Goal: Information Seeking & Learning: Learn about a topic

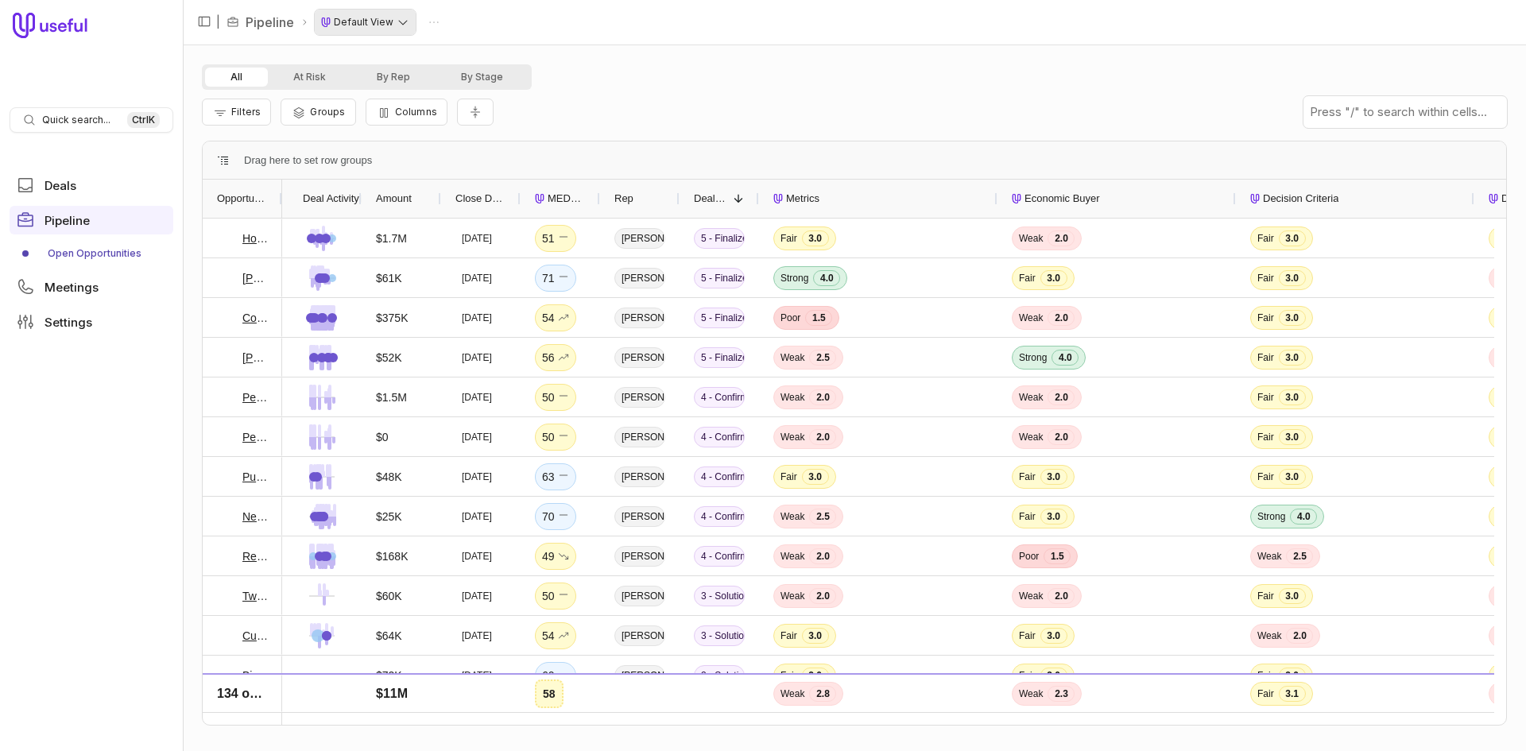
click at [387, 18] on html "Quick search... Ctrl K Deals Pipeline Open Opportunities Meetings Settings | Pi…" at bounding box center [763, 375] width 1526 height 751
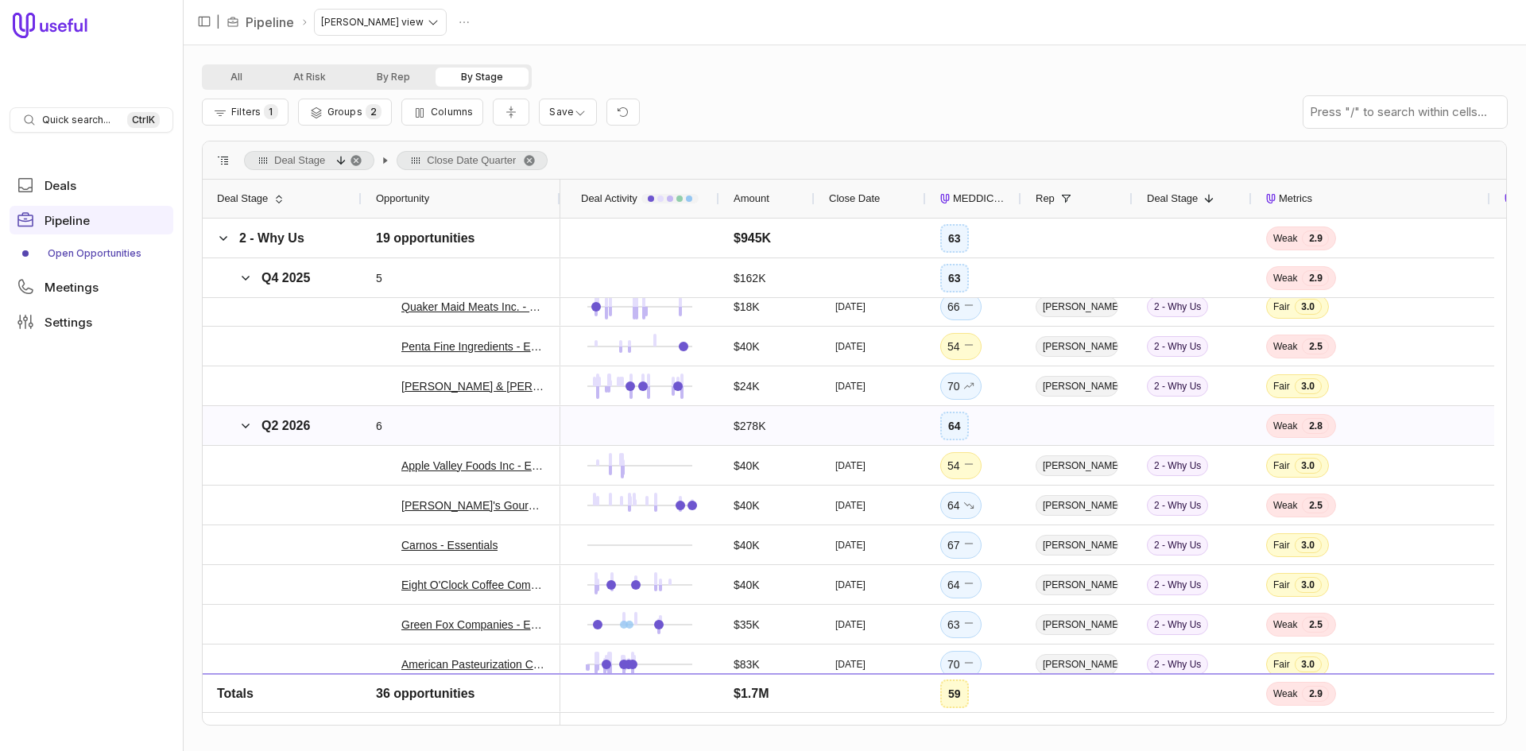
scroll to position [715, 0]
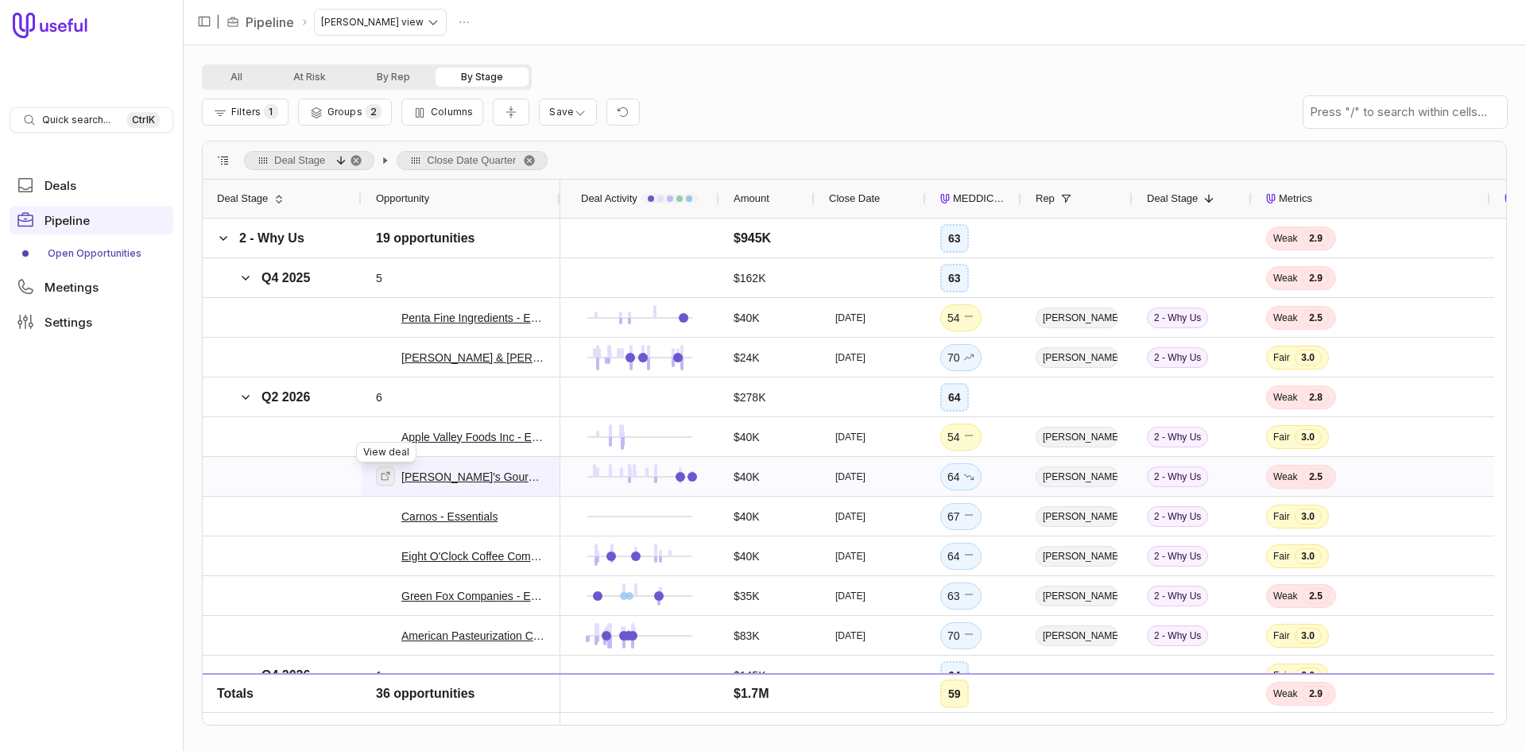
click at [381, 481] on icon at bounding box center [385, 475] width 11 height 11
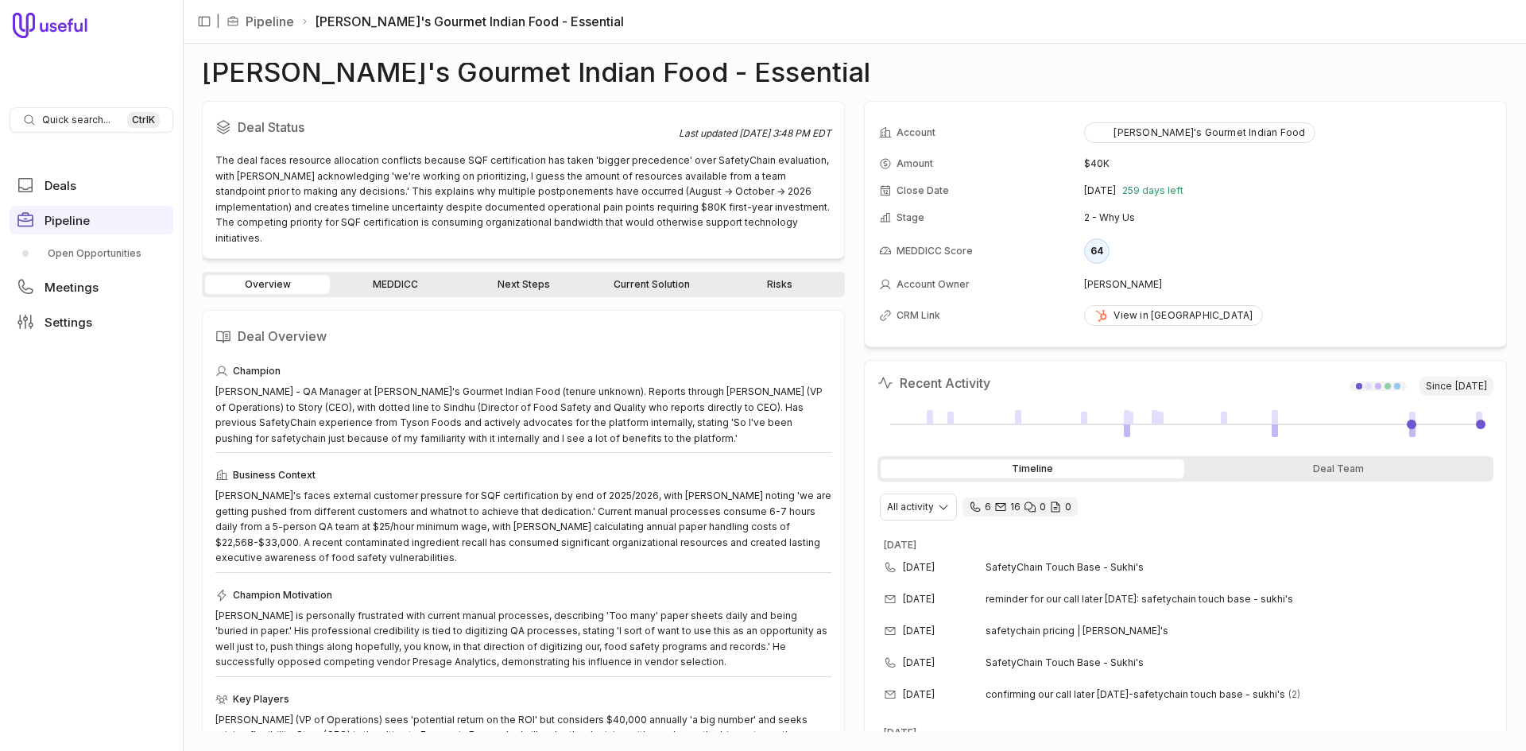
click at [398, 275] on link "MEDDICC" at bounding box center [395, 284] width 125 height 19
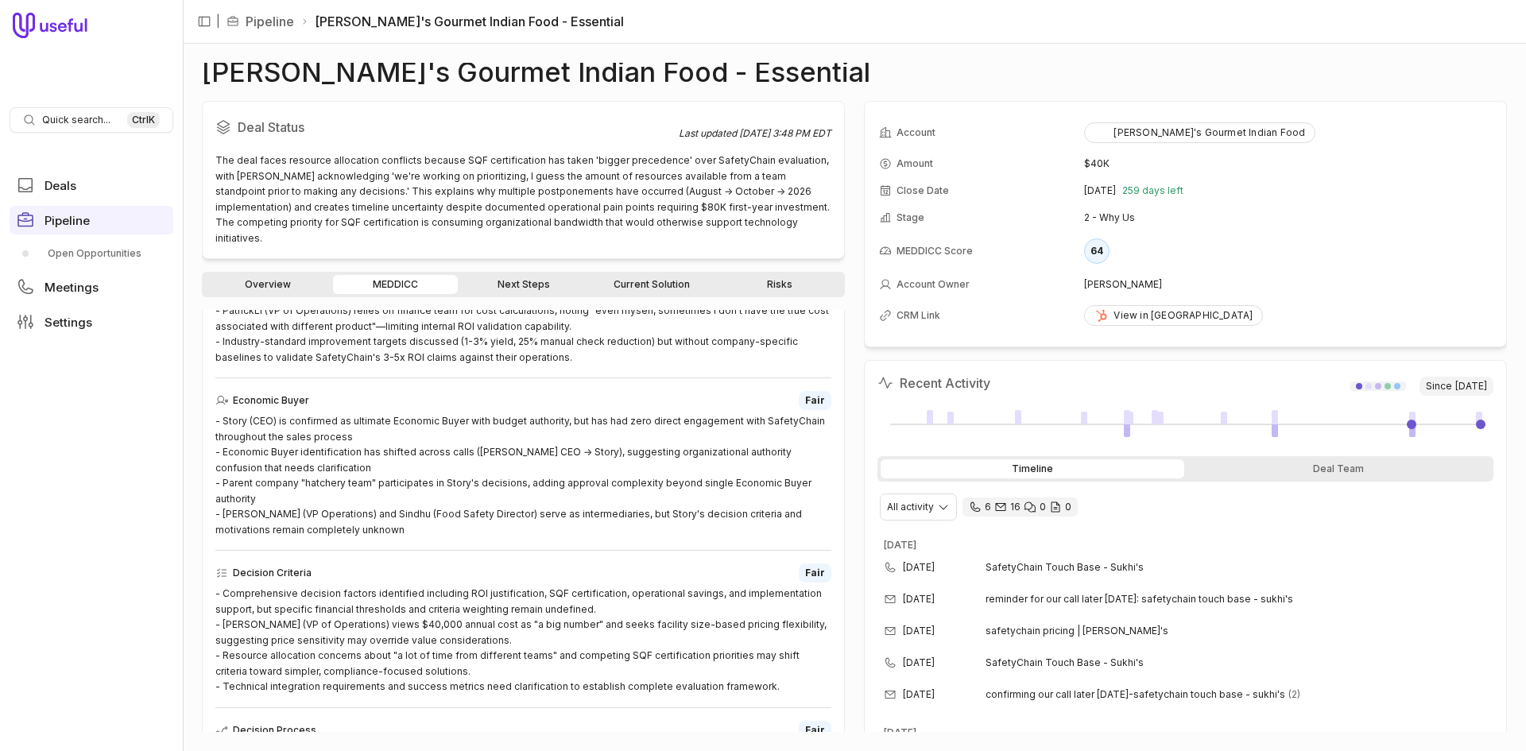
scroll to position [556, 0]
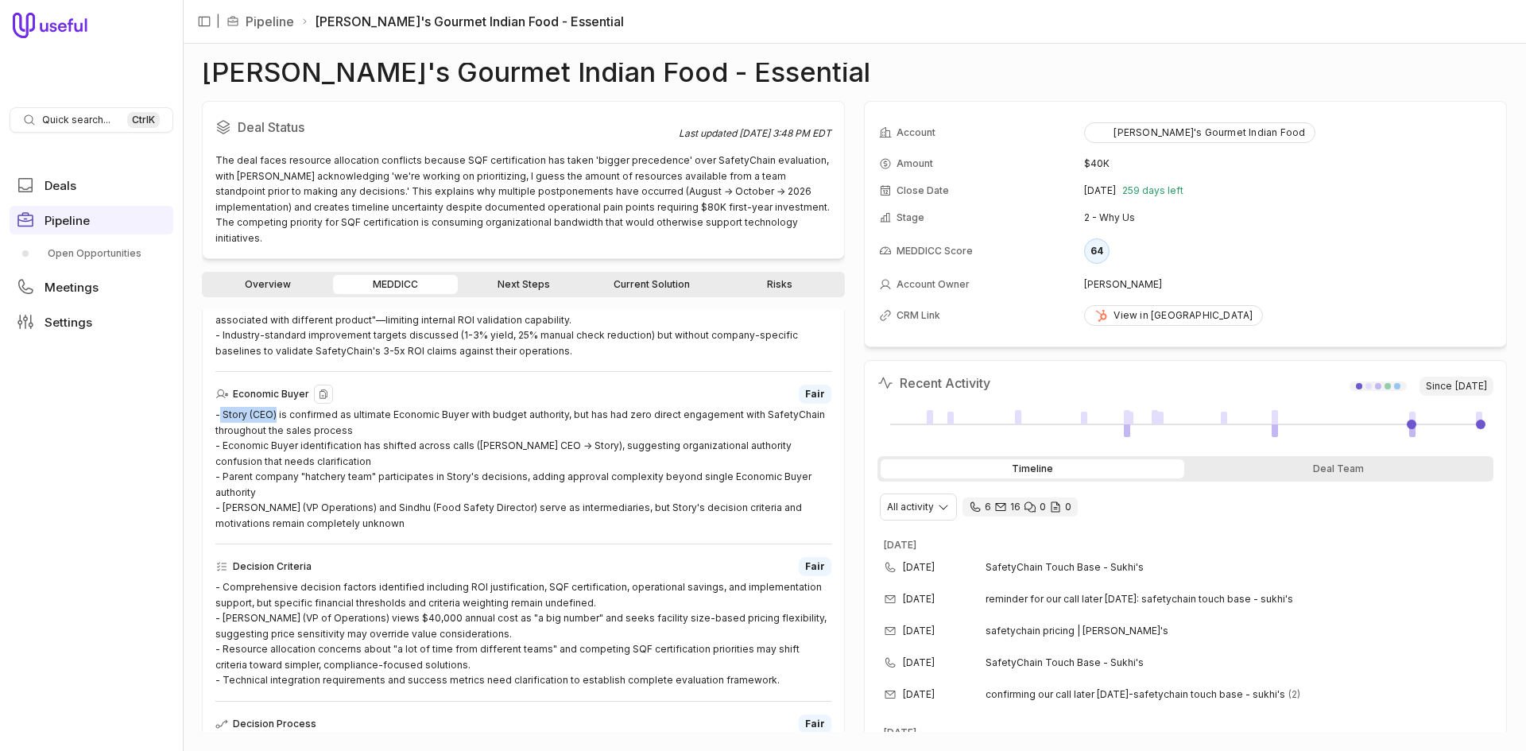
drag, startPoint x: 277, startPoint y: 401, endPoint x: 221, endPoint y: 400, distance: 55.6
click at [221, 407] on div "- Story (CEO) is confirmed as ultimate Economic Buyer with budget authority, bu…" at bounding box center [523, 469] width 616 height 124
copy div "Story (CEO)"
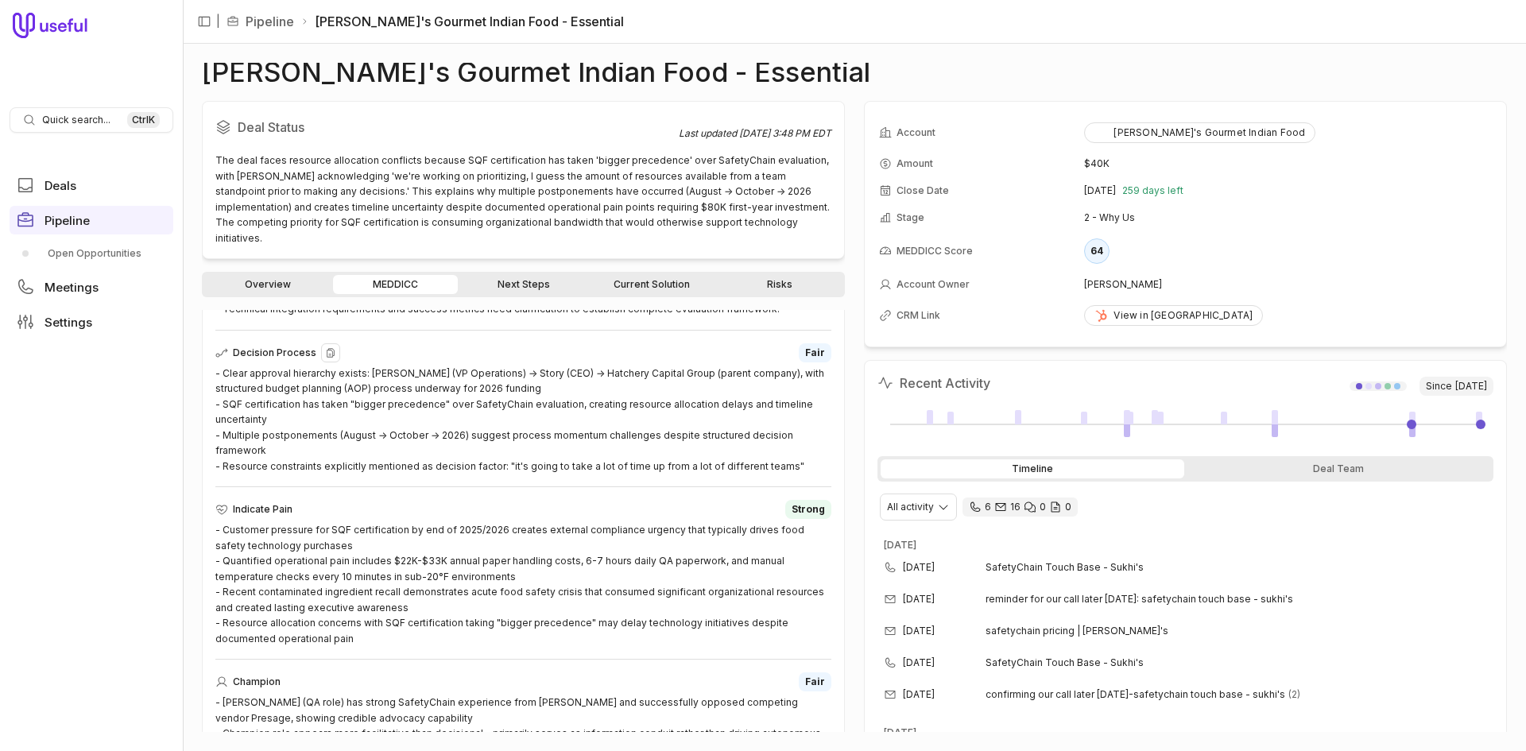
scroll to position [953, 0]
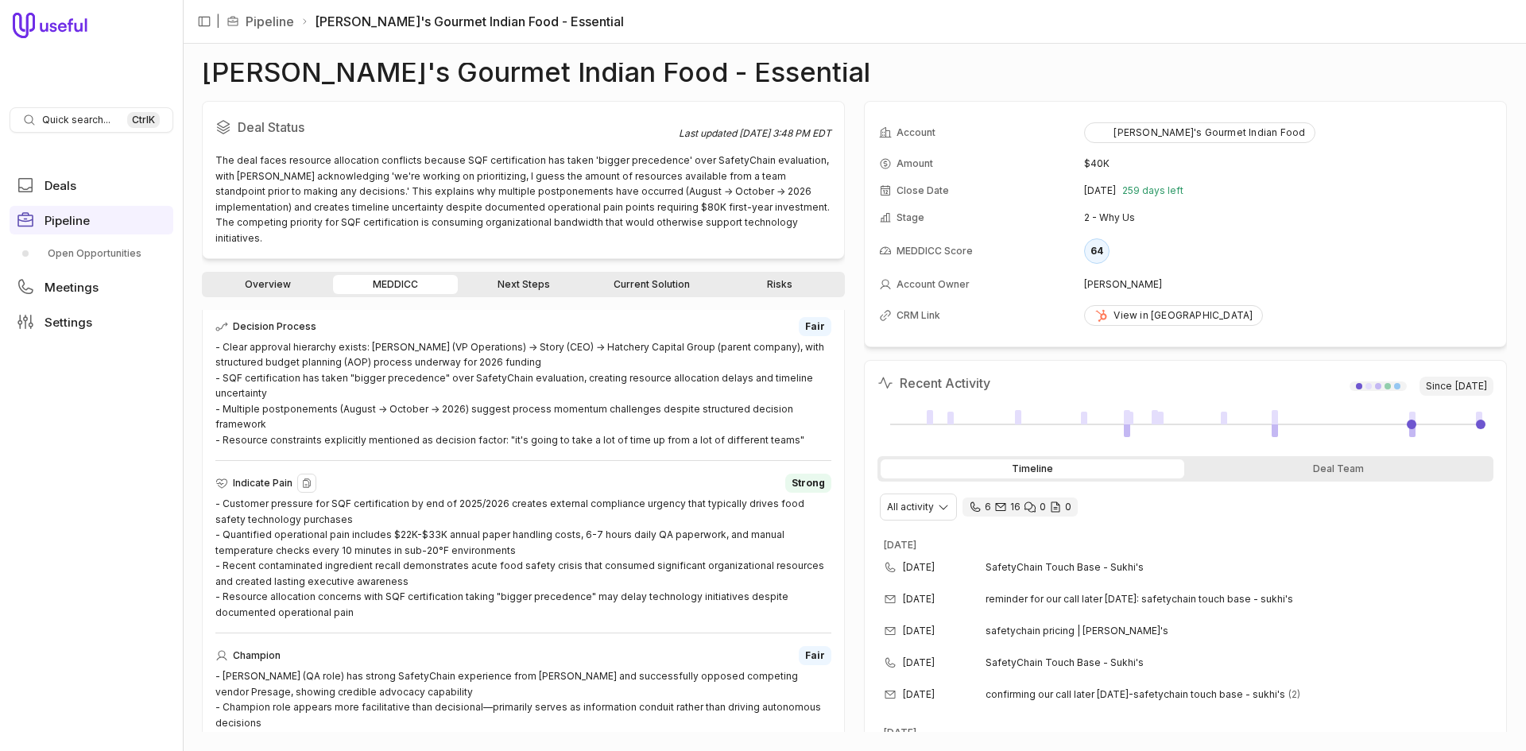
click at [368, 597] on div "- Customer pressure for SQF certification by end of 2025/2026 creates external …" at bounding box center [523, 558] width 616 height 124
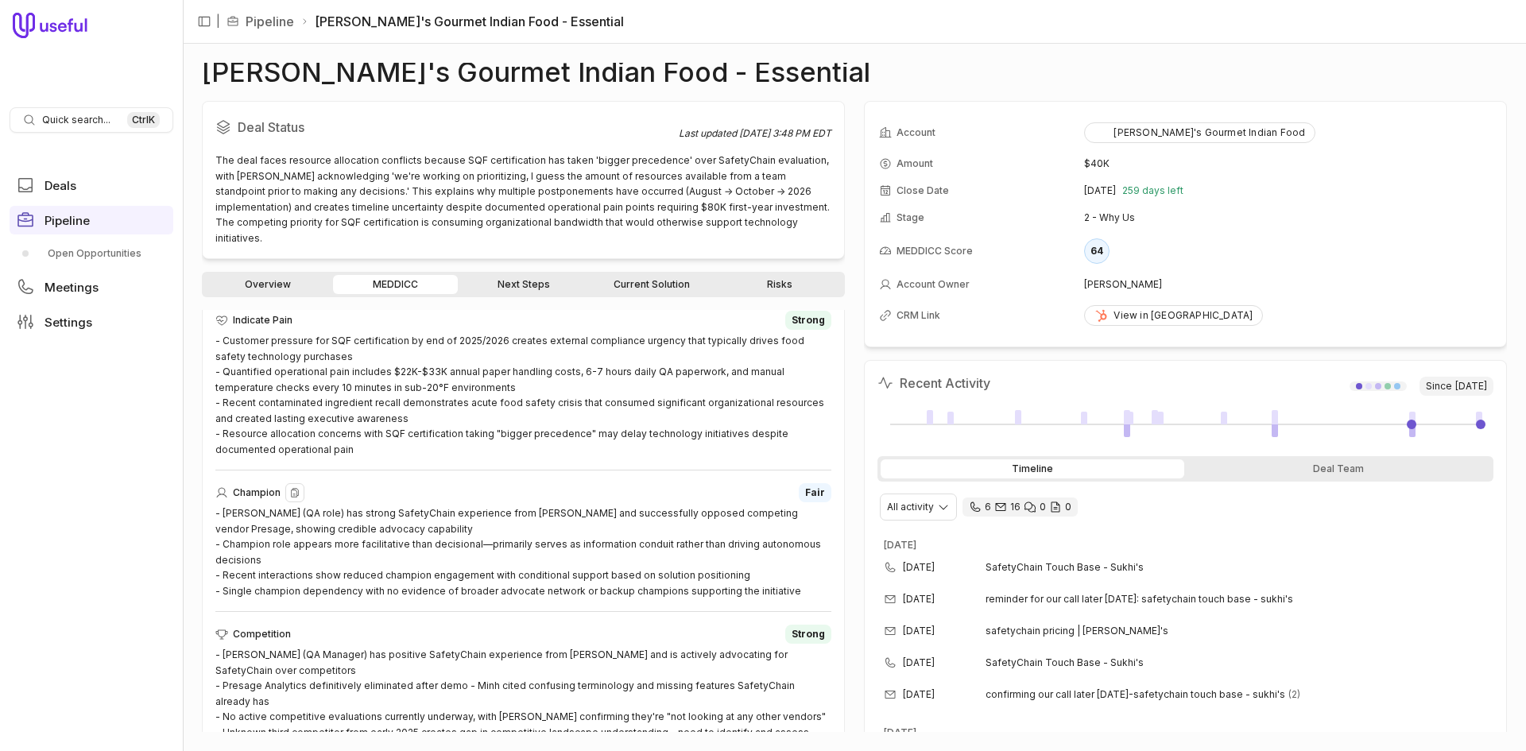
scroll to position [1122, 0]
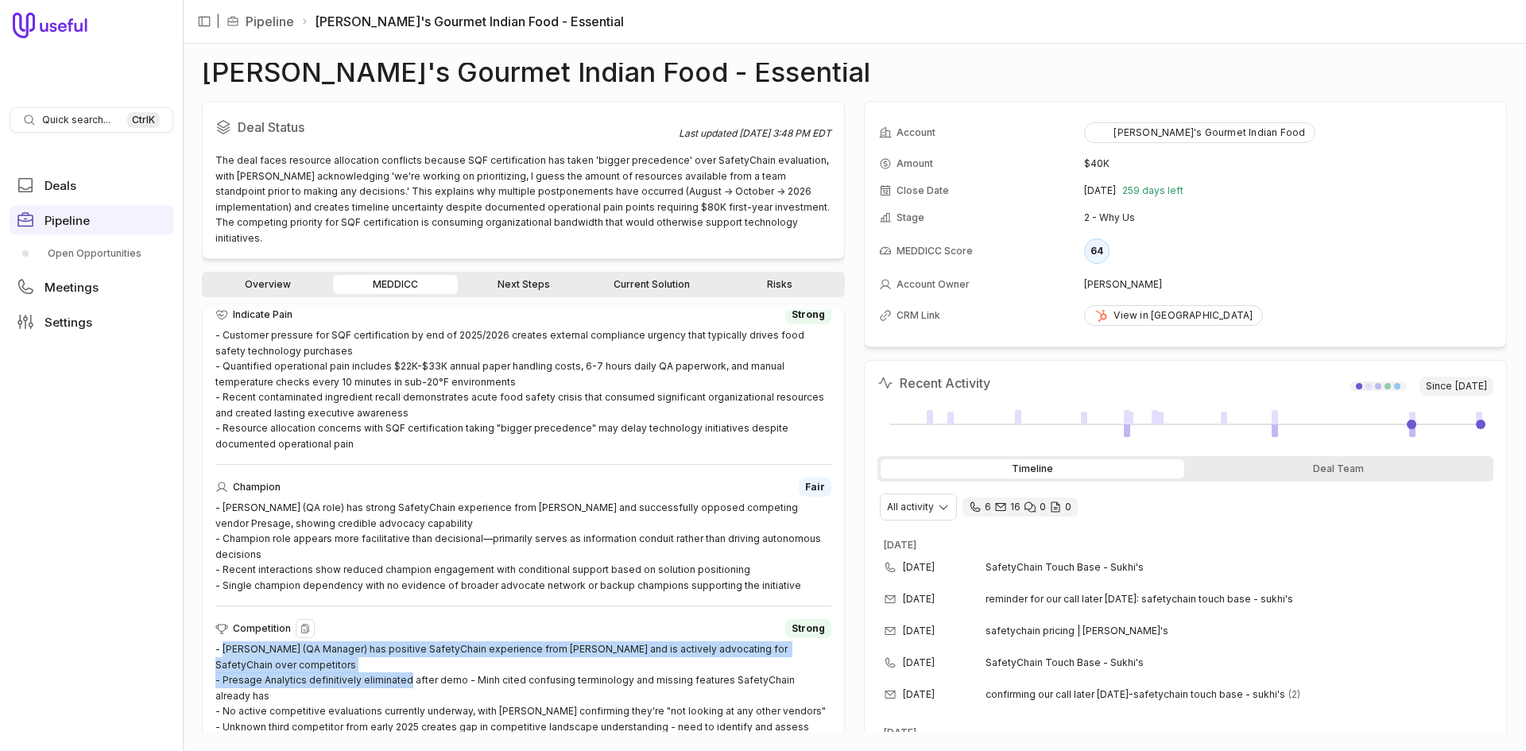
drag, startPoint x: 222, startPoint y: 632, endPoint x: 454, endPoint y: 667, distance: 234.5
click at [454, 667] on div "- Minh Duong (QA Manager) has positive SafetyChain experience from Tyson and is…" at bounding box center [523, 695] width 616 height 109
copy div "Minh Duong (QA Manager) has positive SafetyChain experience from Tyson and is a…"
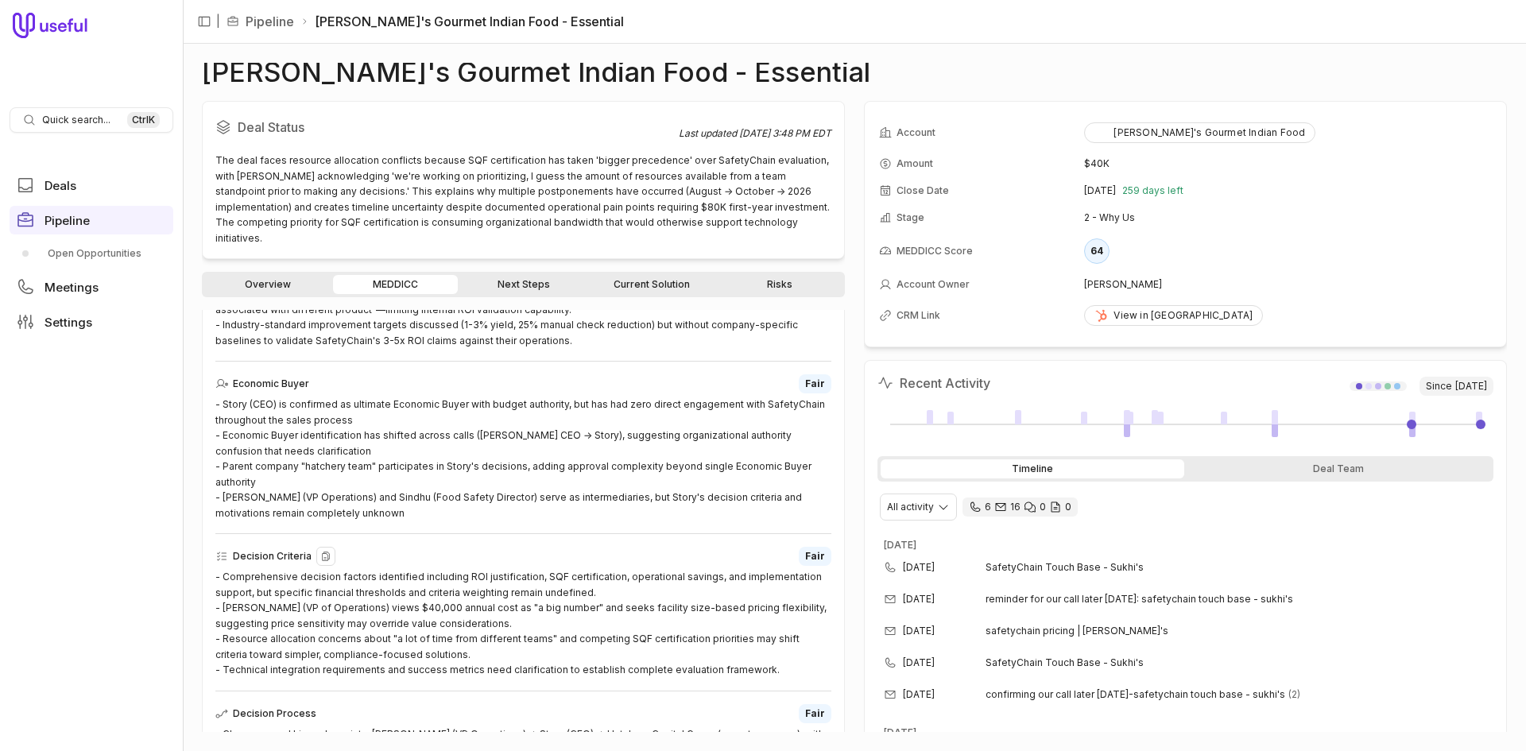
scroll to position [805, 0]
